Goal: Information Seeking & Learning: Check status

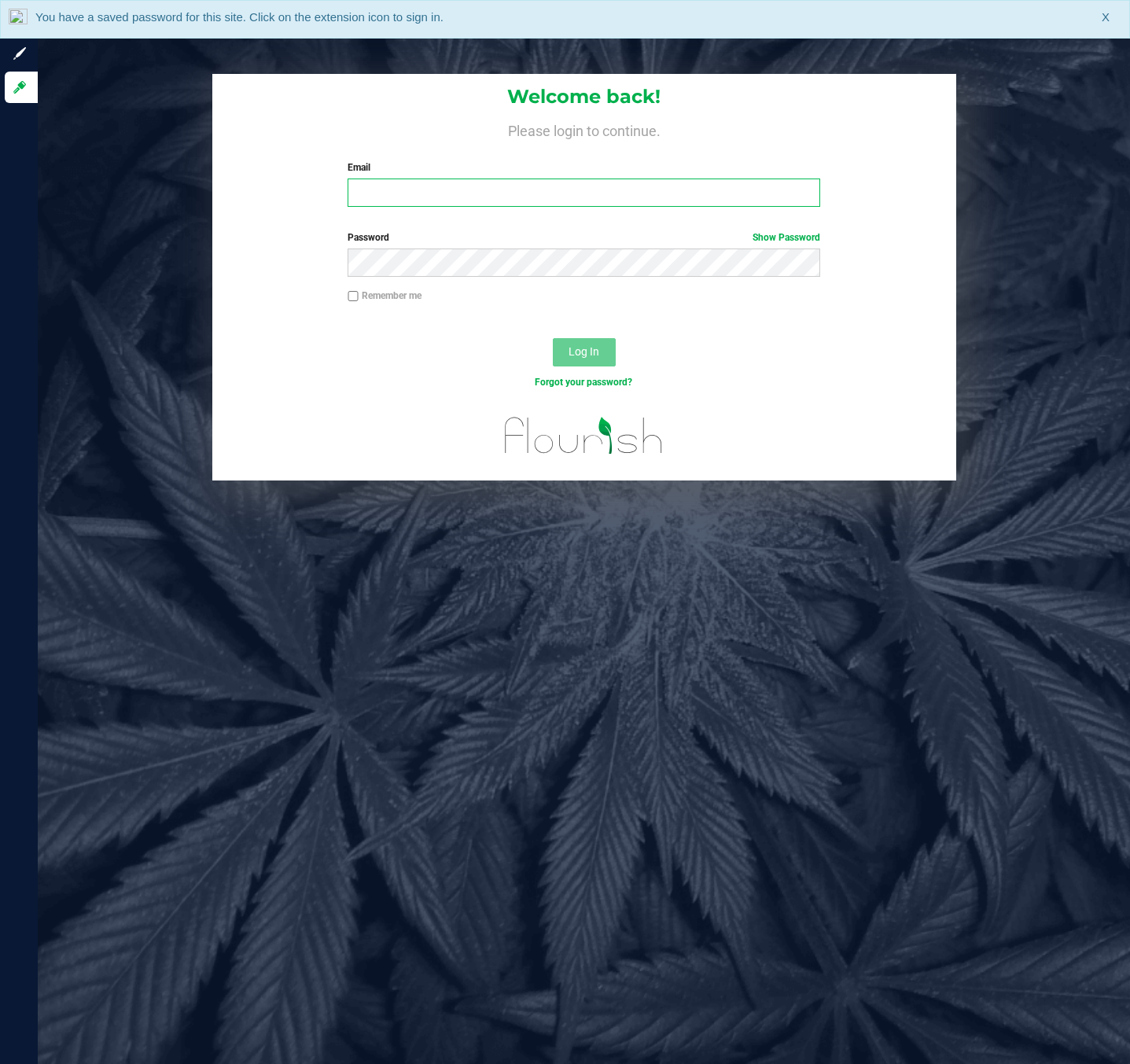
click at [614, 187] on input "Email" at bounding box center [584, 192] width 473 height 28
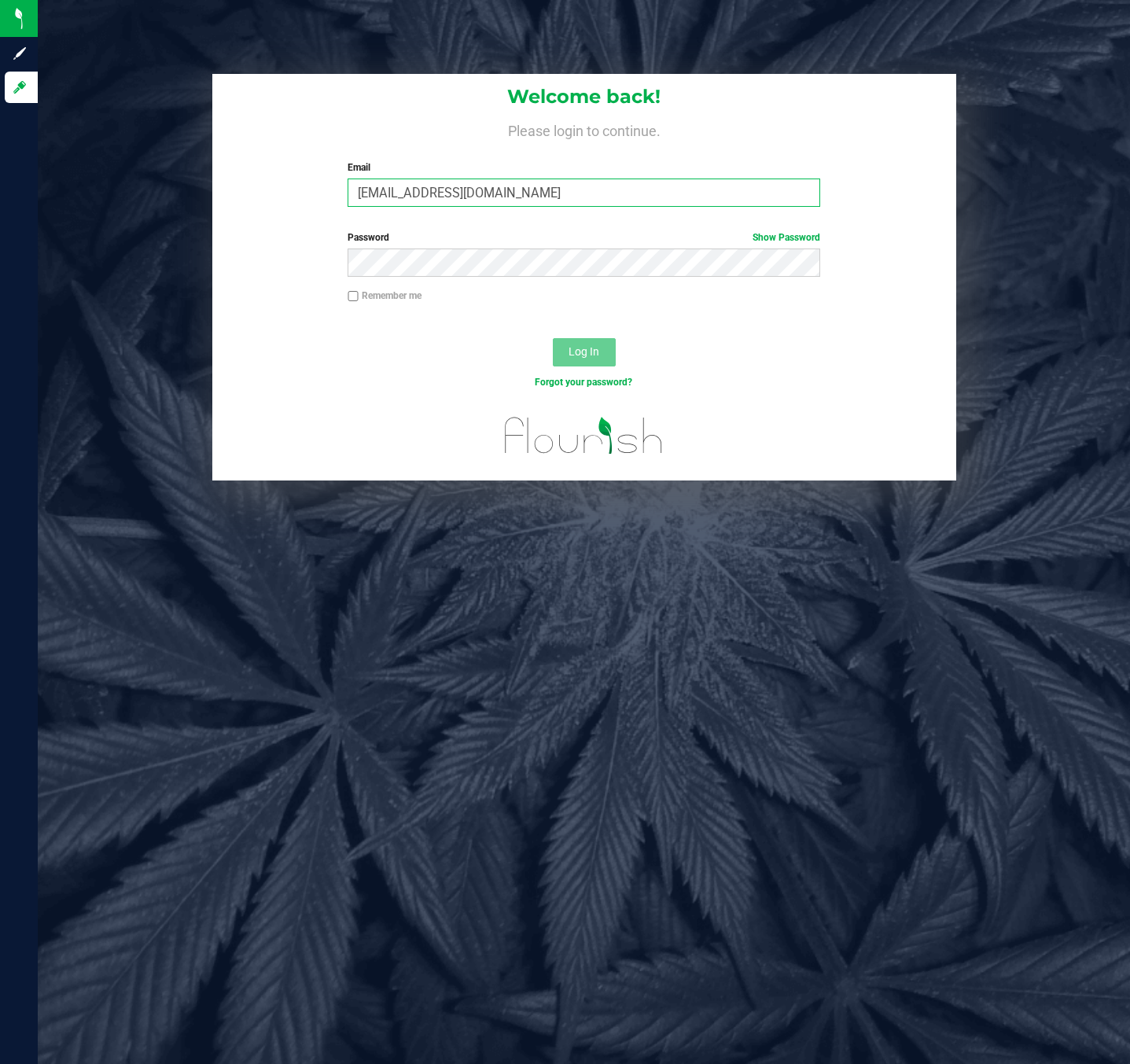
type input "[EMAIL_ADDRESS][DOMAIN_NAME]"
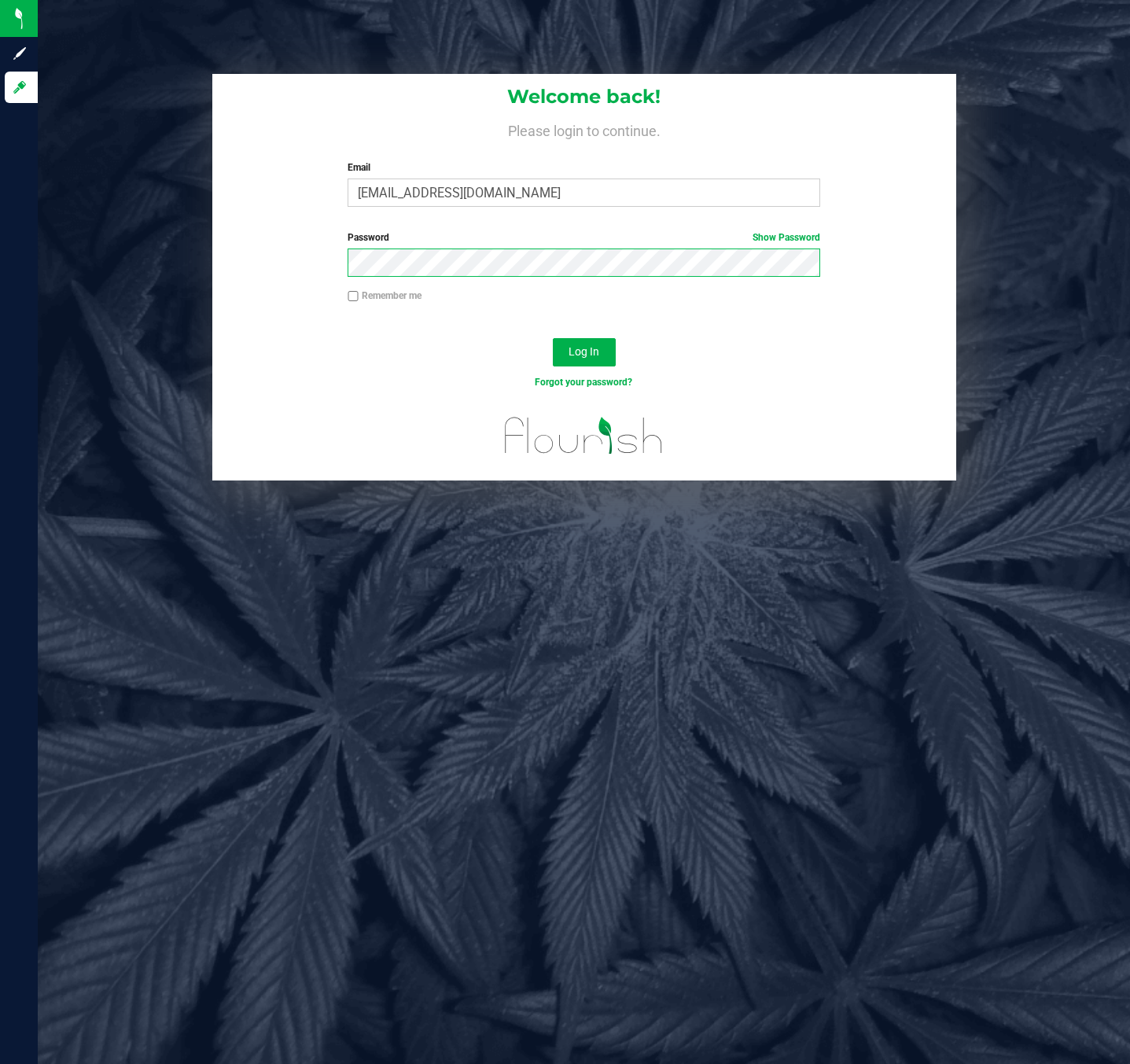
click at [553, 338] on button "Log In" at bounding box center [585, 352] width 63 height 28
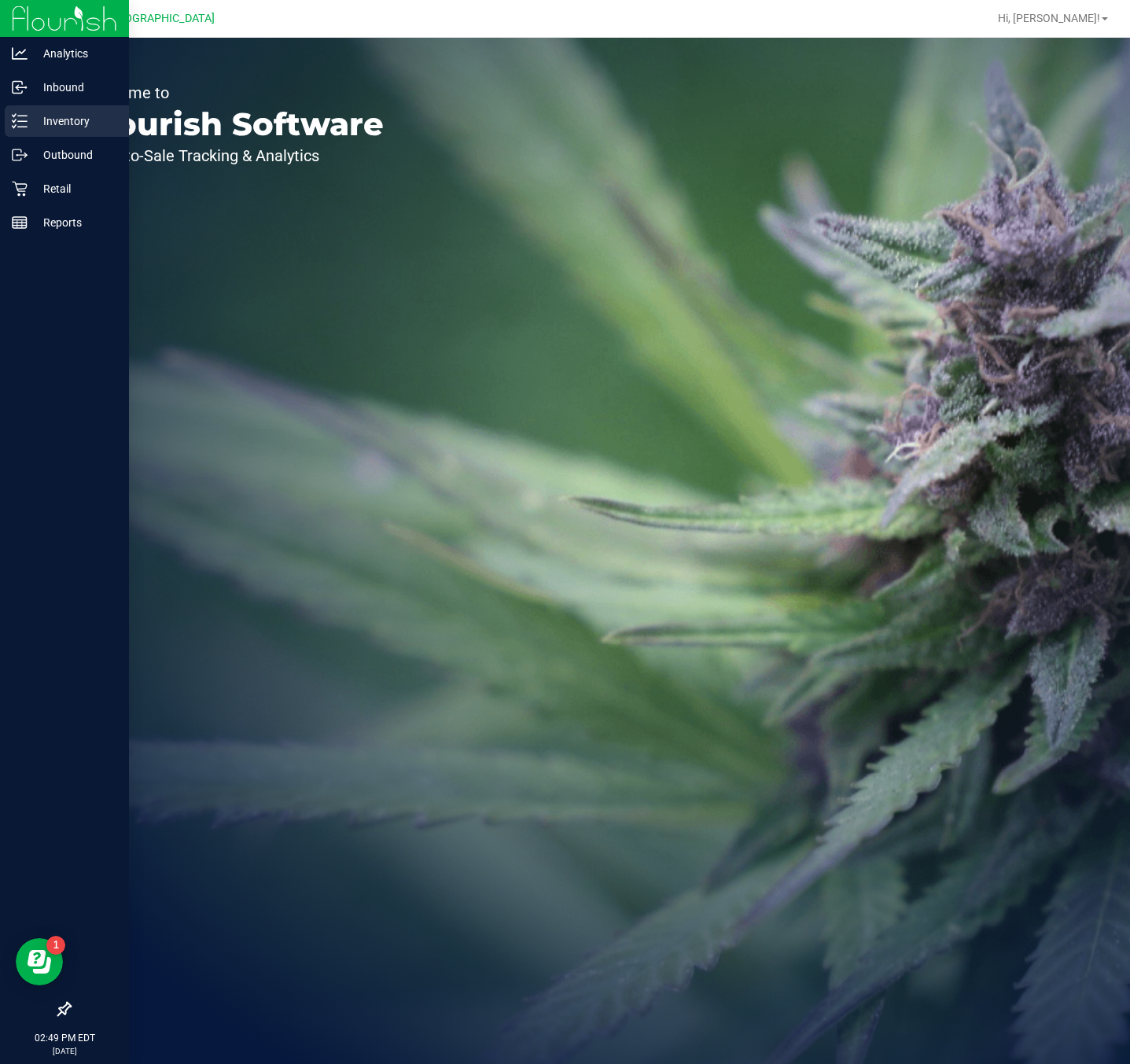
click at [67, 121] on p "Inventory" at bounding box center [74, 121] width 94 height 19
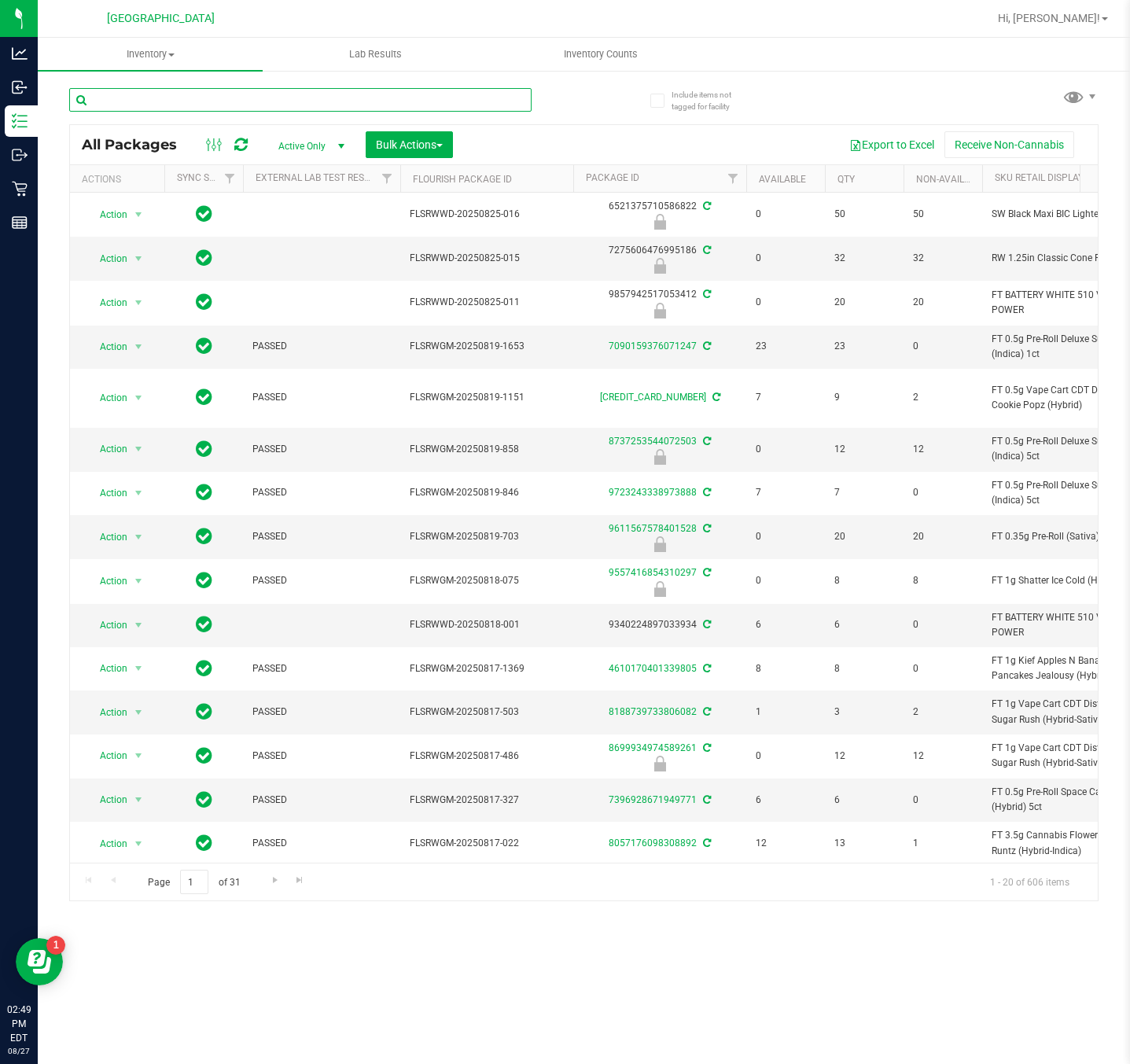
click at [153, 107] on input "text" at bounding box center [300, 100] width 462 height 23
type input "9335000229275599"
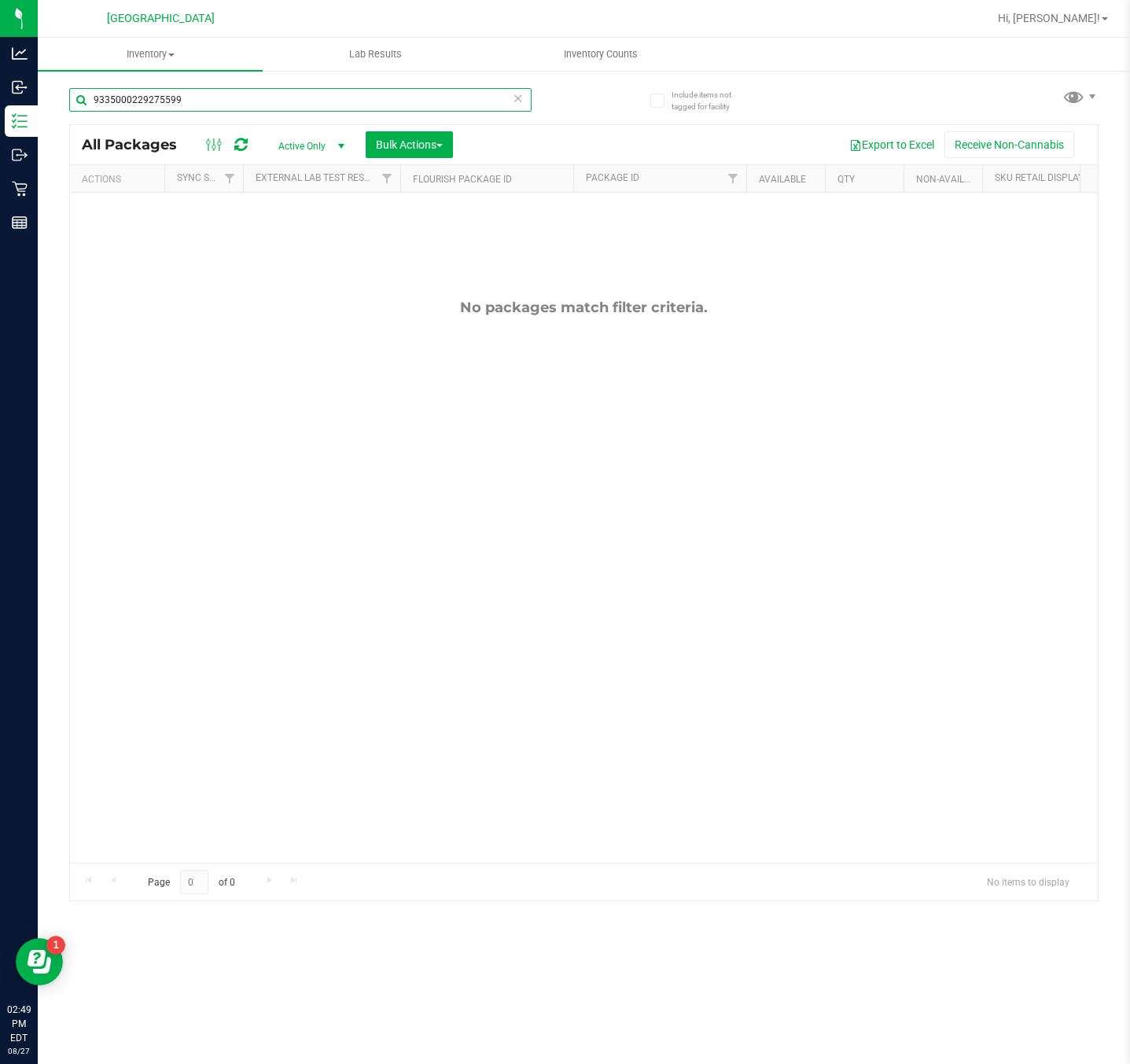
click at [104, 95] on input "9335000229275599" at bounding box center [300, 100] width 462 height 23
type input "5676411569358625"
click at [154, 104] on input "5676411569358625" at bounding box center [300, 100] width 462 height 23
